Goal: Transaction & Acquisition: Obtain resource

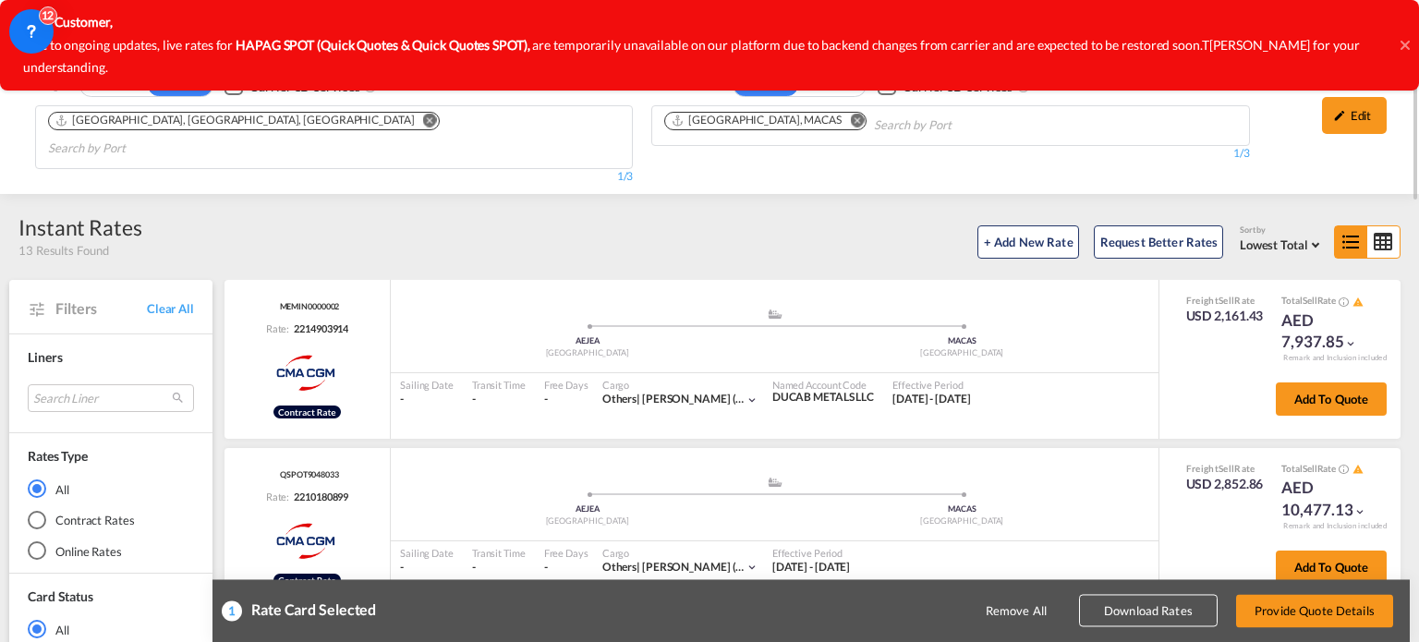
click at [850, 119] on md-icon "Remove" at bounding box center [857, 121] width 14 height 14
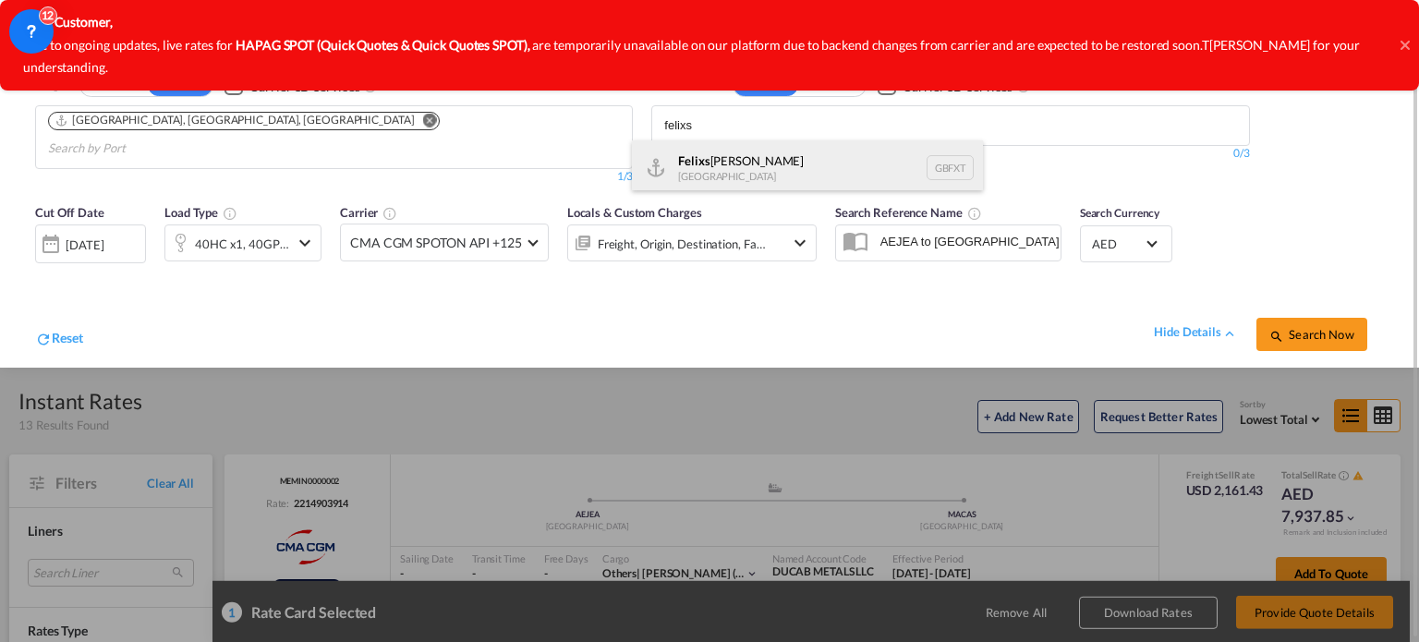
type input "felixs"
click at [691, 166] on div "Felixs [PERSON_NAME] [GEOGRAPHIC_DATA] GBFXT" at bounding box center [807, 167] width 351 height 55
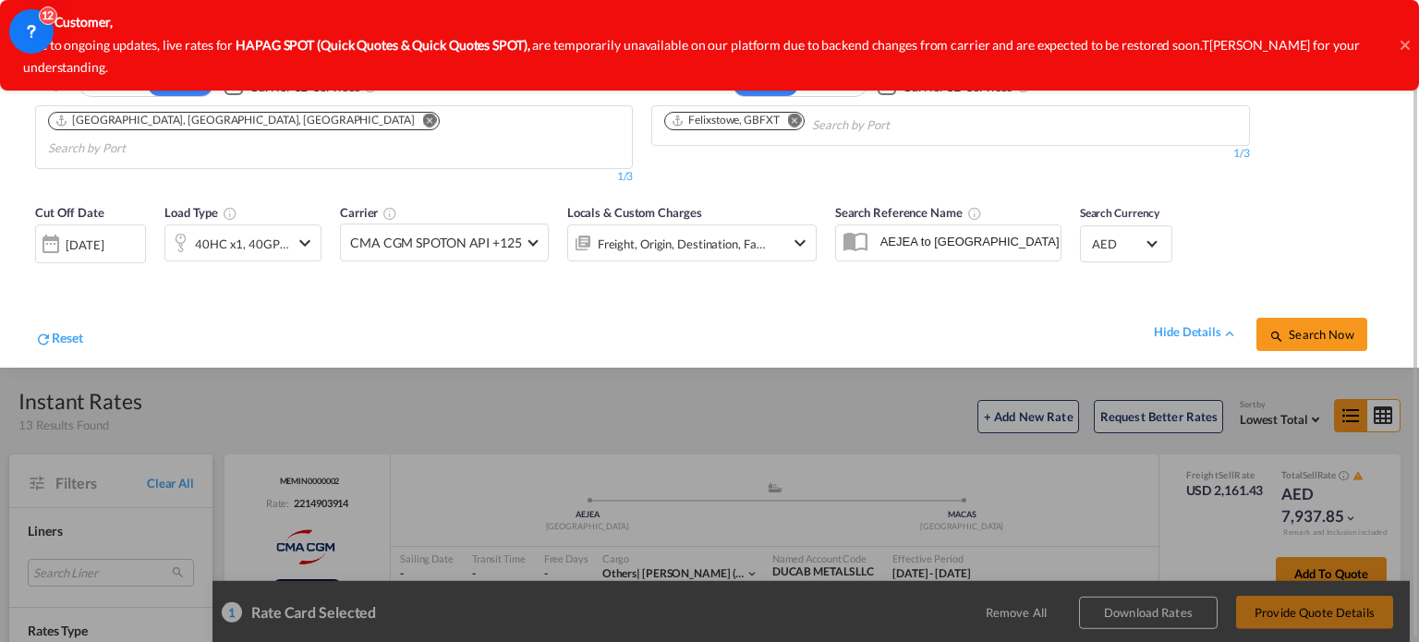
click at [470, 302] on div "hide details Search Now" at bounding box center [733, 325] width 1300 height 52
click at [1303, 327] on span "Search Now" at bounding box center [1311, 334] width 84 height 15
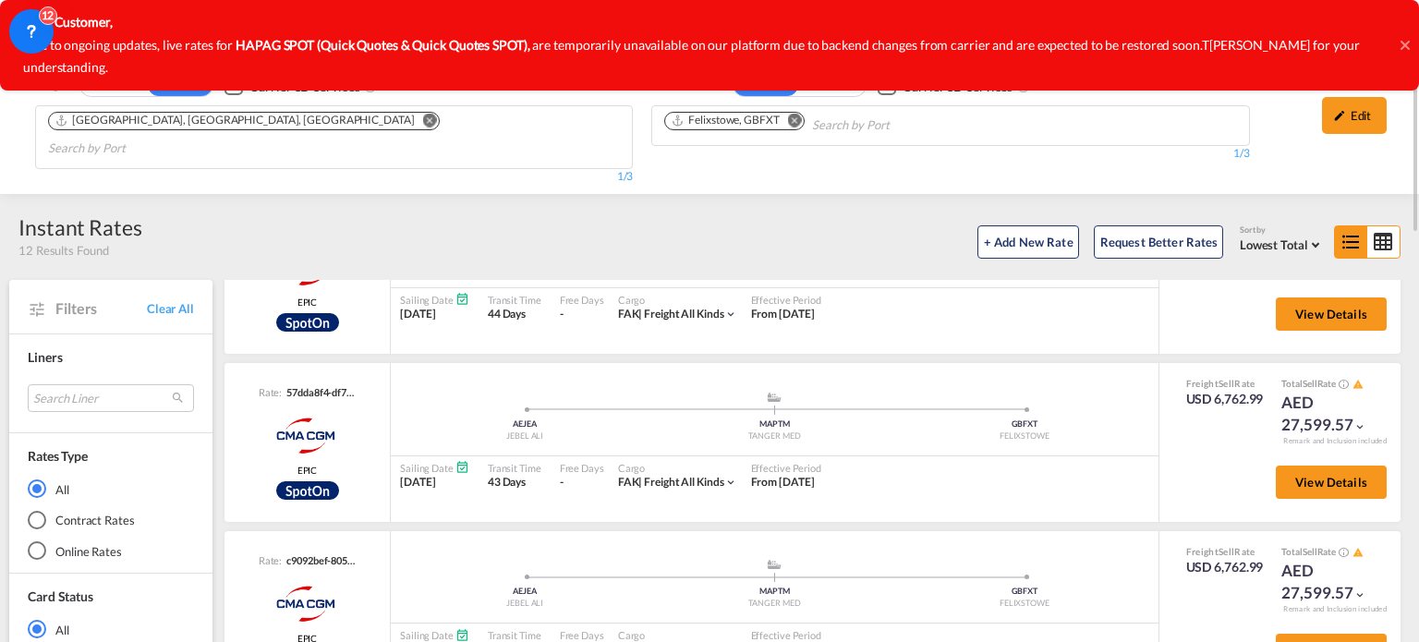
click at [799, 117] on md-icon "Remove" at bounding box center [795, 121] width 14 height 14
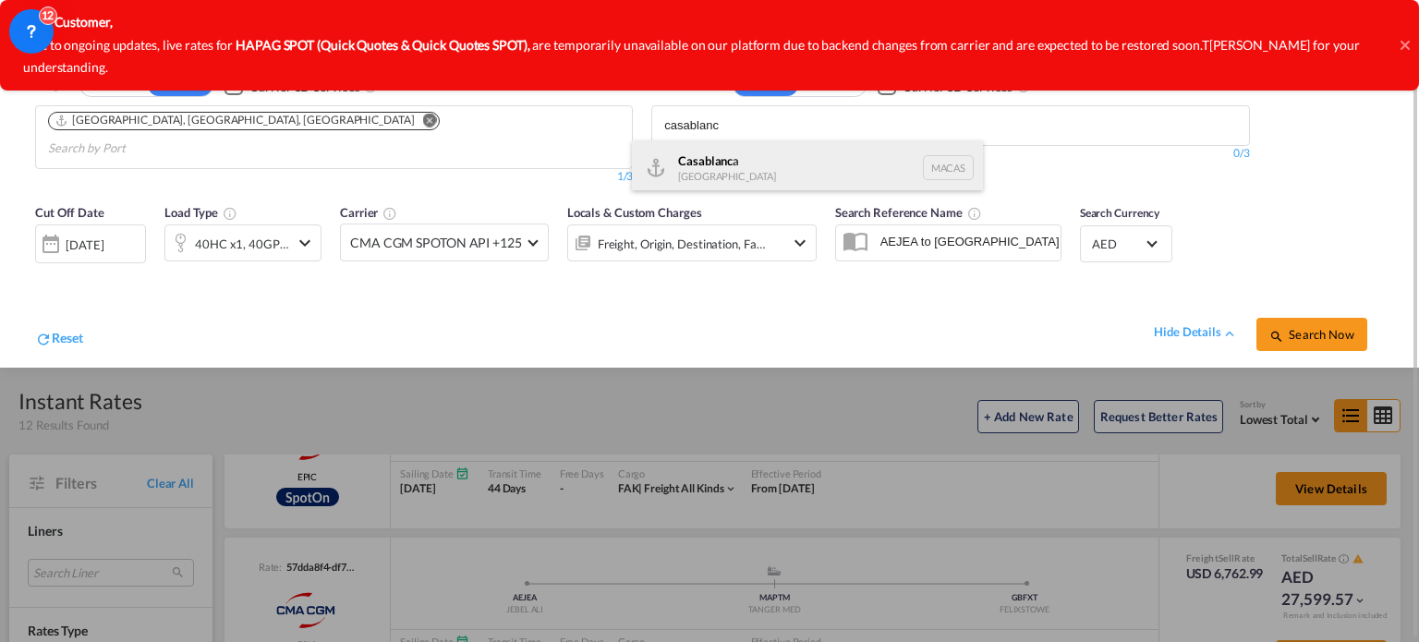
type input "casablanc"
click at [698, 164] on div "Casablanc a [GEOGRAPHIC_DATA] [GEOGRAPHIC_DATA]" at bounding box center [807, 167] width 351 height 55
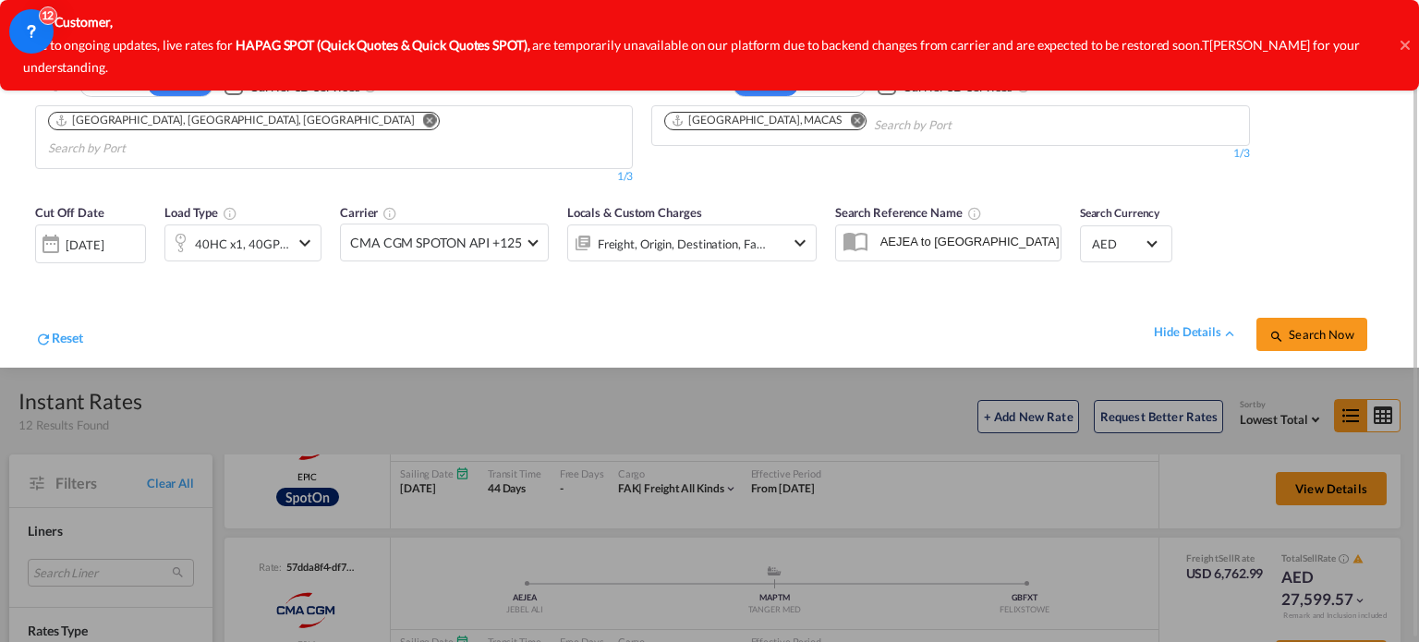
click at [1312, 327] on span "Search Now" at bounding box center [1311, 334] width 84 height 15
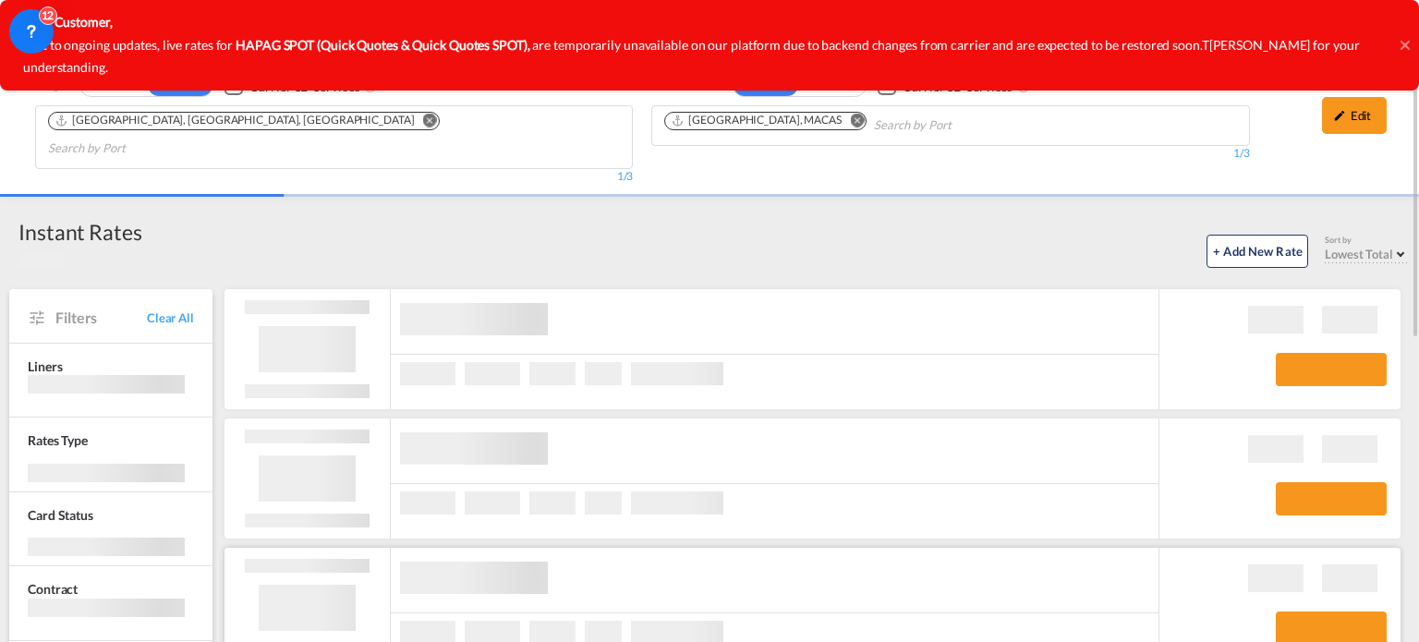
click at [661, 613] on div at bounding box center [774, 638] width 767 height 50
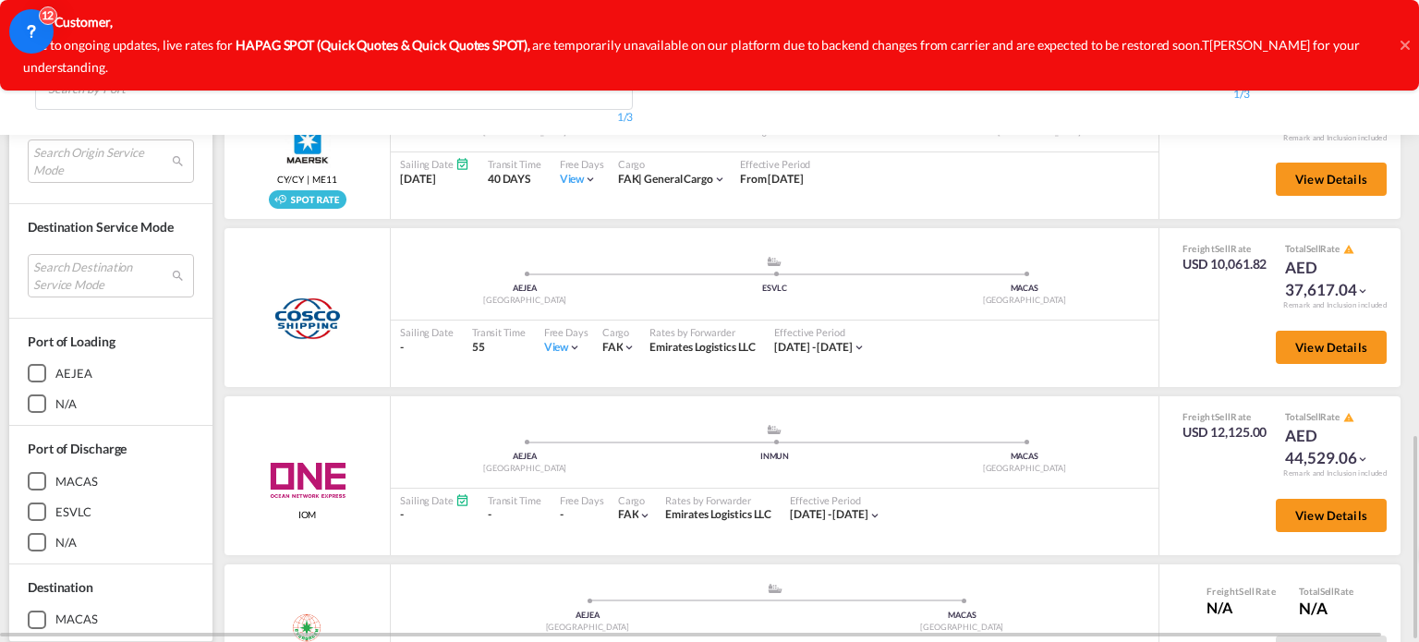
scroll to position [369, 0]
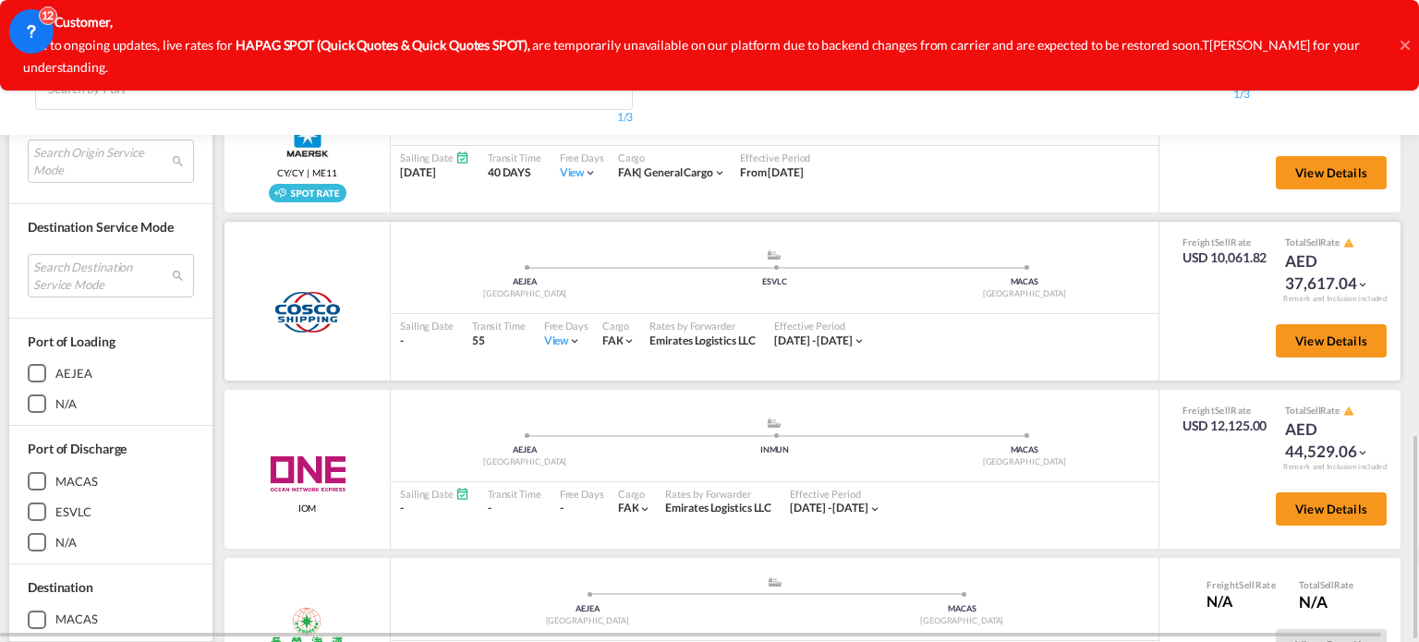
click at [554, 333] on div "View" at bounding box center [563, 341] width 38 height 16
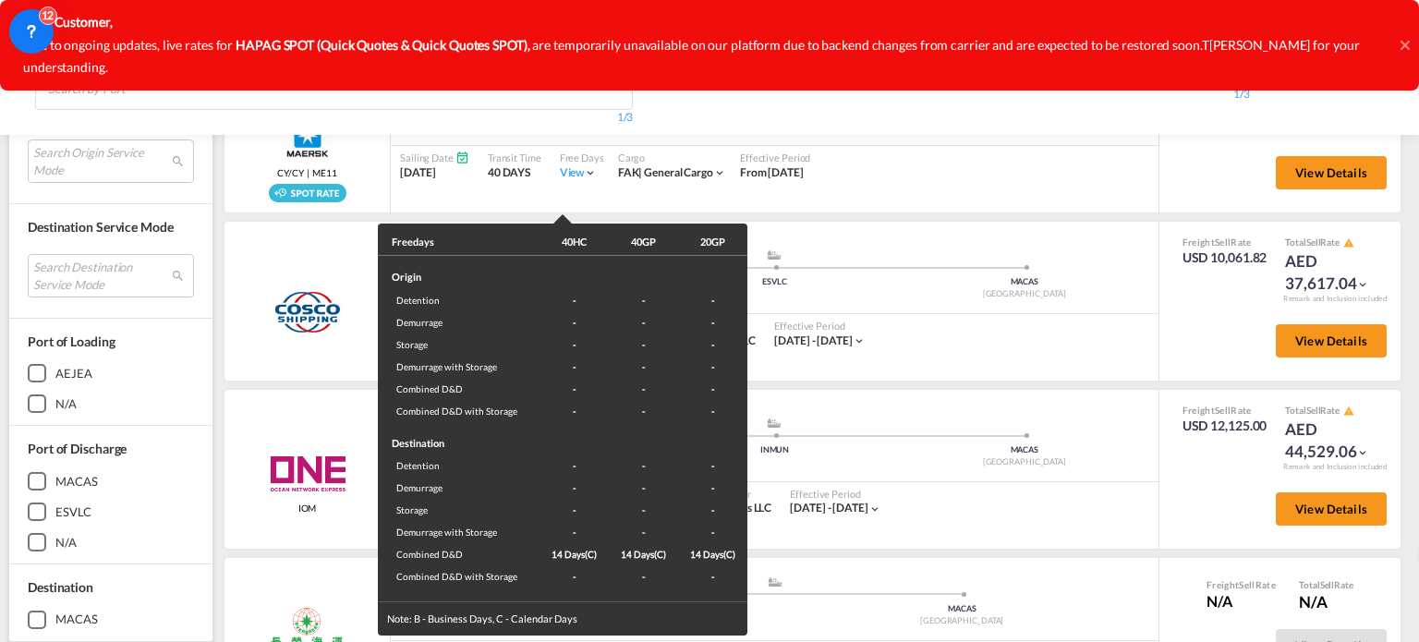
click at [968, 350] on div "Freedays 40HC 40GP 20GP Origin Detention - - - Demurrage - - - Storage - - - De…" at bounding box center [709, 321] width 1419 height 642
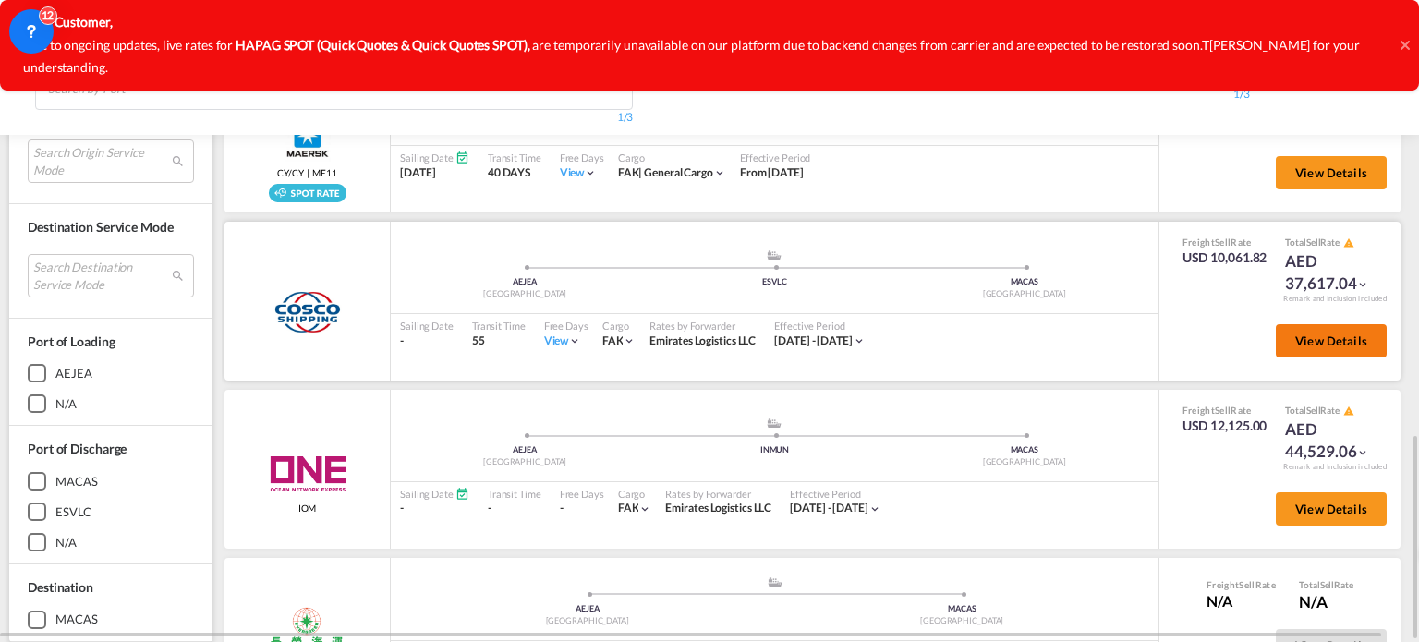
click at [1308, 324] on button "View Details" at bounding box center [1330, 340] width 111 height 33
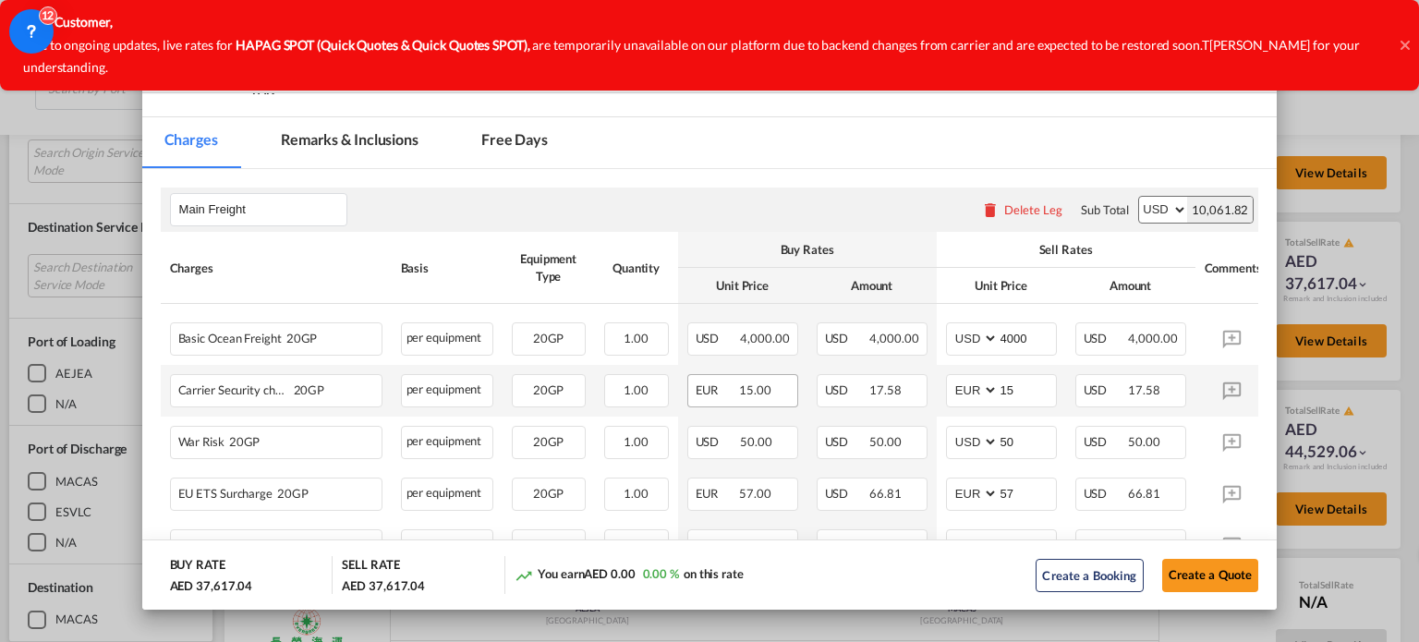
scroll to position [185, 0]
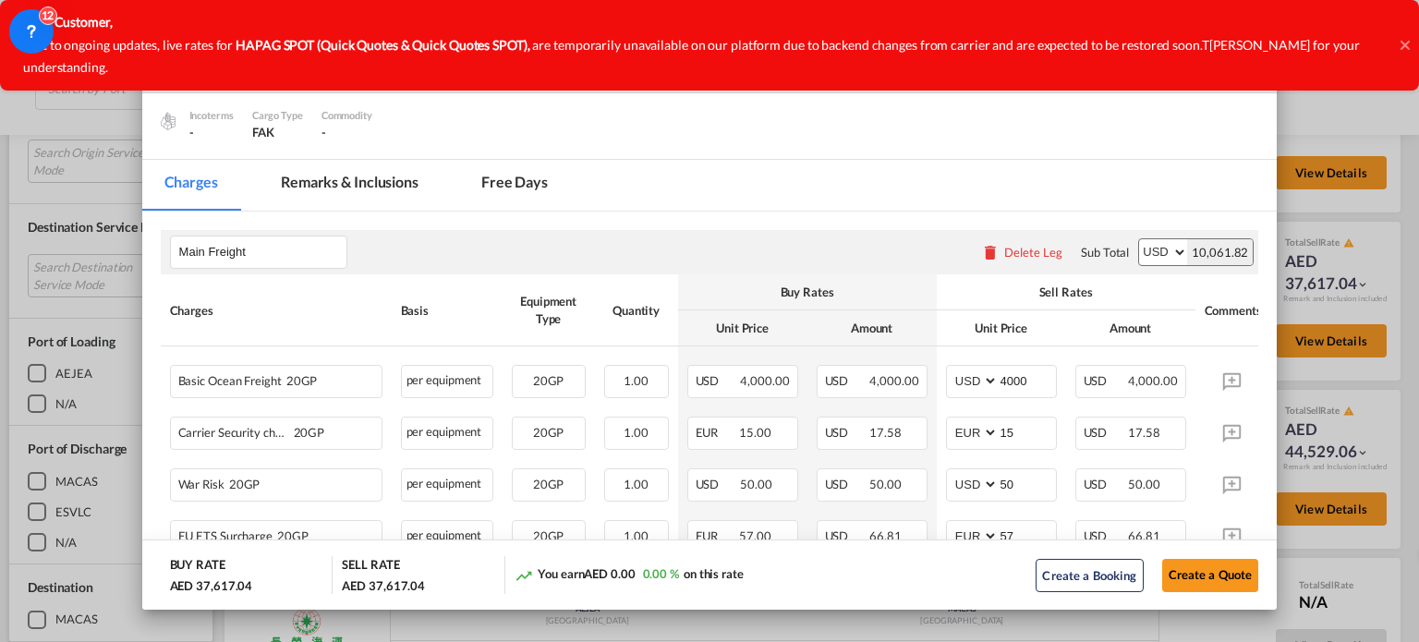
click at [1394, 38] on div "Dear Customer, Due to ongoing updates, live rates for HAPAG SPOT (Quick Quotes …" at bounding box center [697, 45] width 1395 height 91
click at [1400, 38] on icon at bounding box center [1404, 45] width 9 height 15
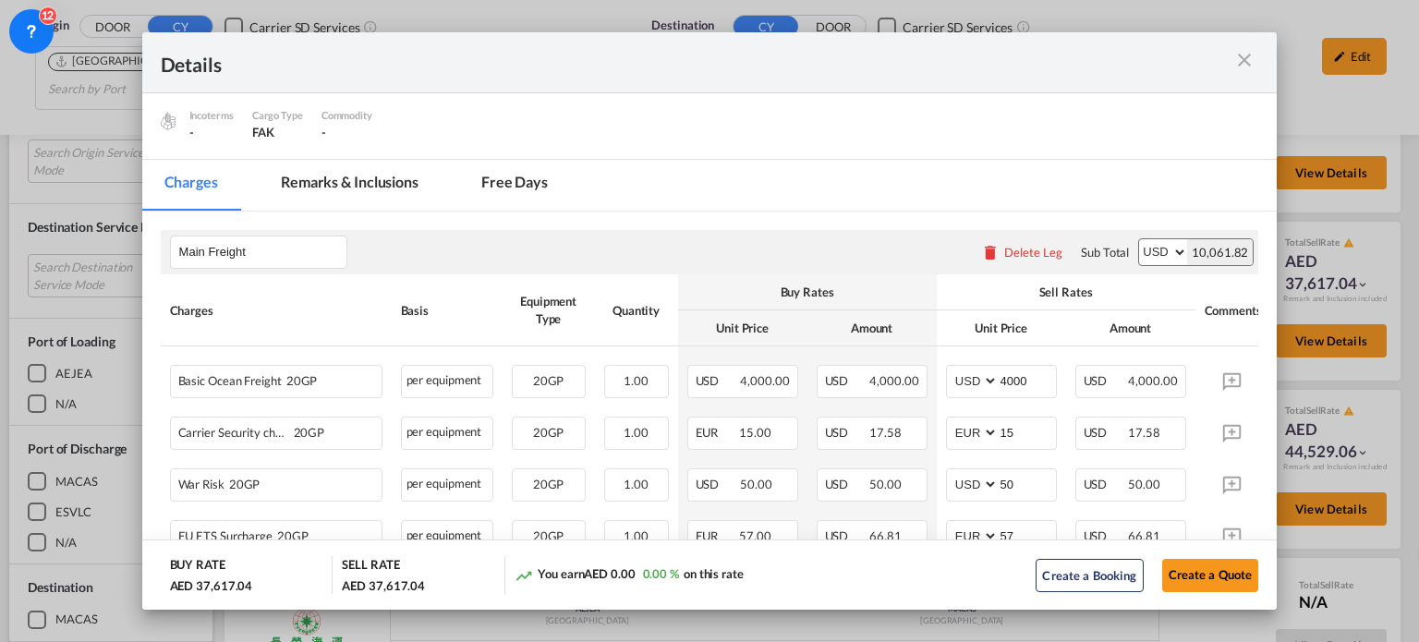
click at [1276, 501] on div "Details Port of [GEOGRAPHIC_DATA] [GEOGRAPHIC_DATA]/[GEOGRAPHIC_DATA]/S ESVLC L…" at bounding box center [709, 321] width 1419 height 642
click at [1177, 588] on button "Create a Quote" at bounding box center [1210, 575] width 97 height 33
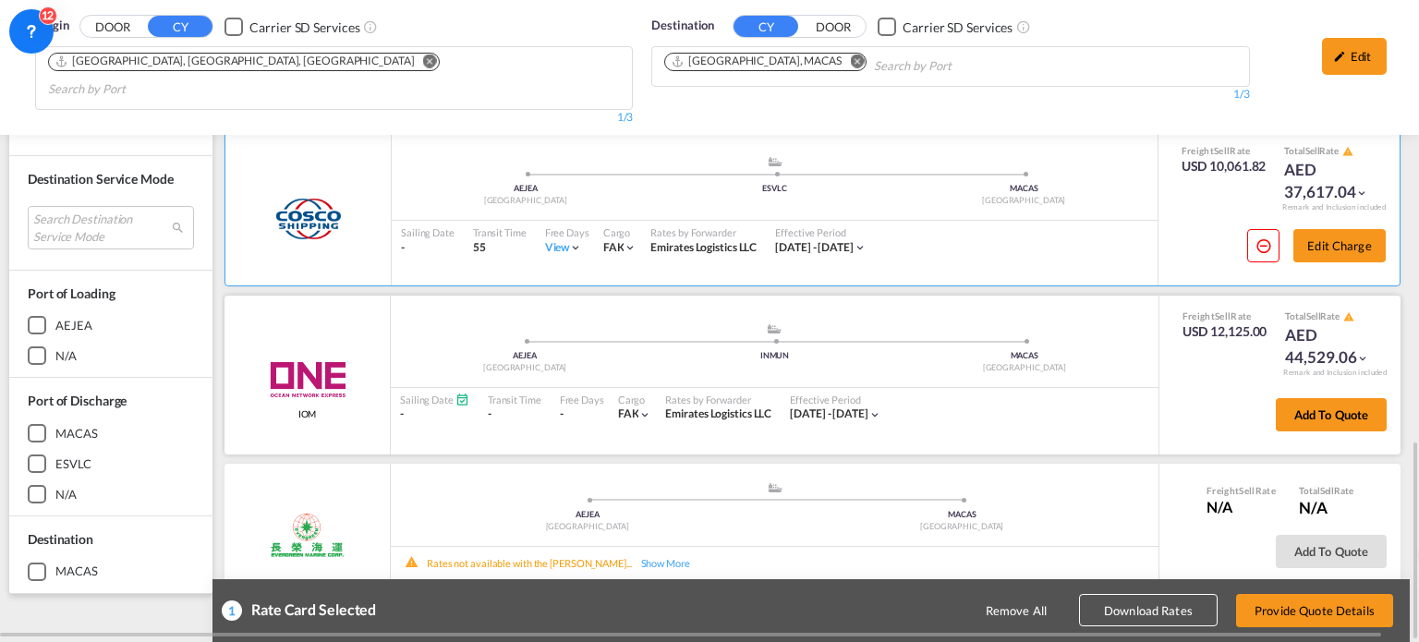
scroll to position [399, 0]
click at [1317, 398] on button "Add to quote" at bounding box center [1330, 414] width 111 height 33
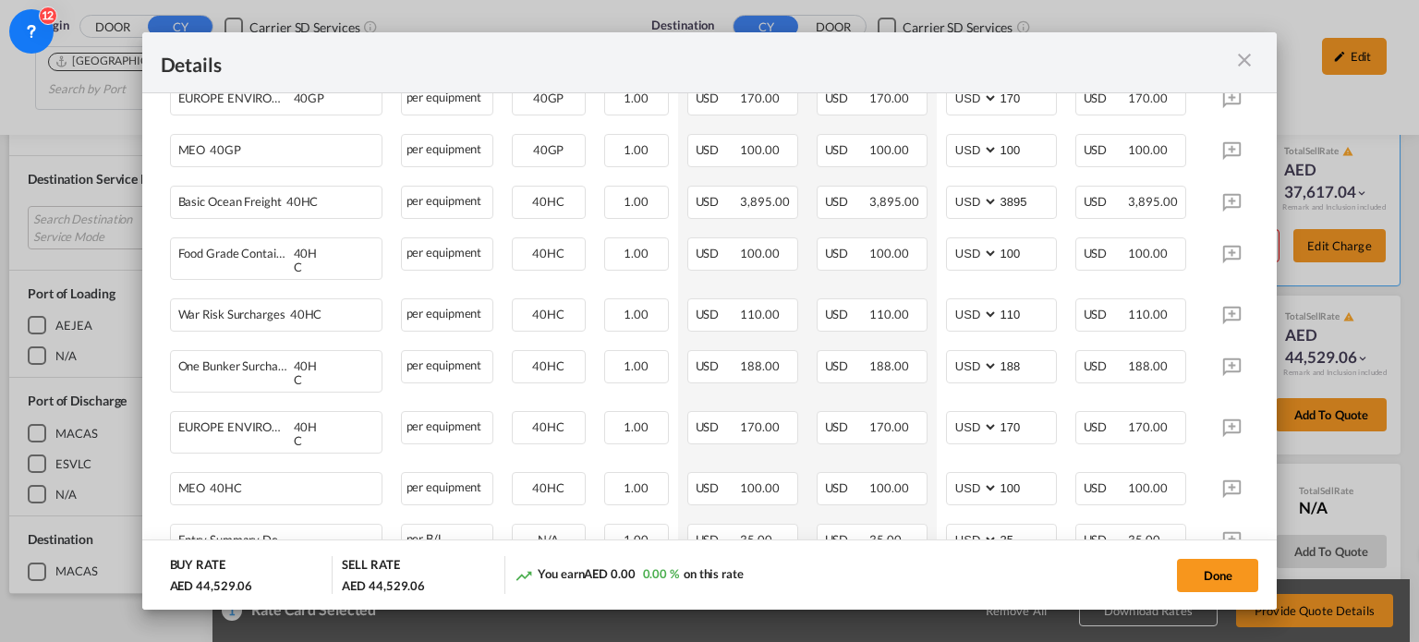
scroll to position [901, 0]
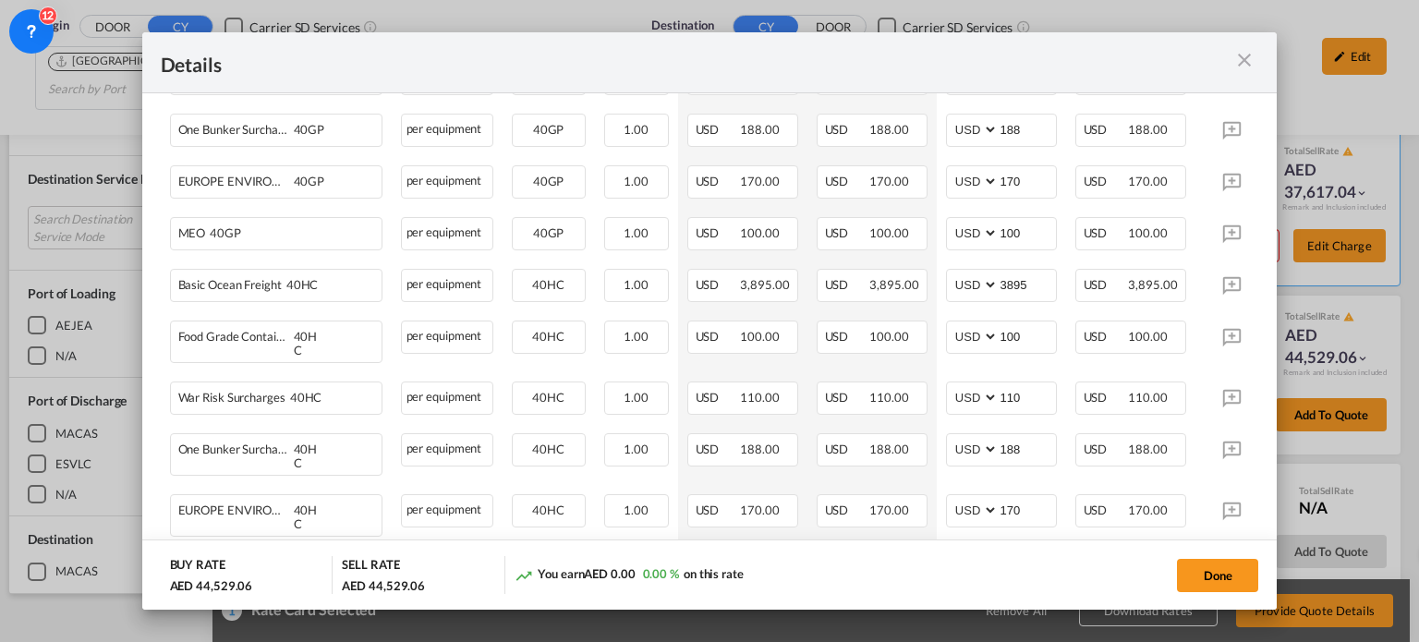
click at [1251, 60] on md-icon "icon-close m-3 fg-AAA8AD cursor" at bounding box center [1244, 60] width 22 height 22
